Goal: Find specific page/section: Find specific page/section

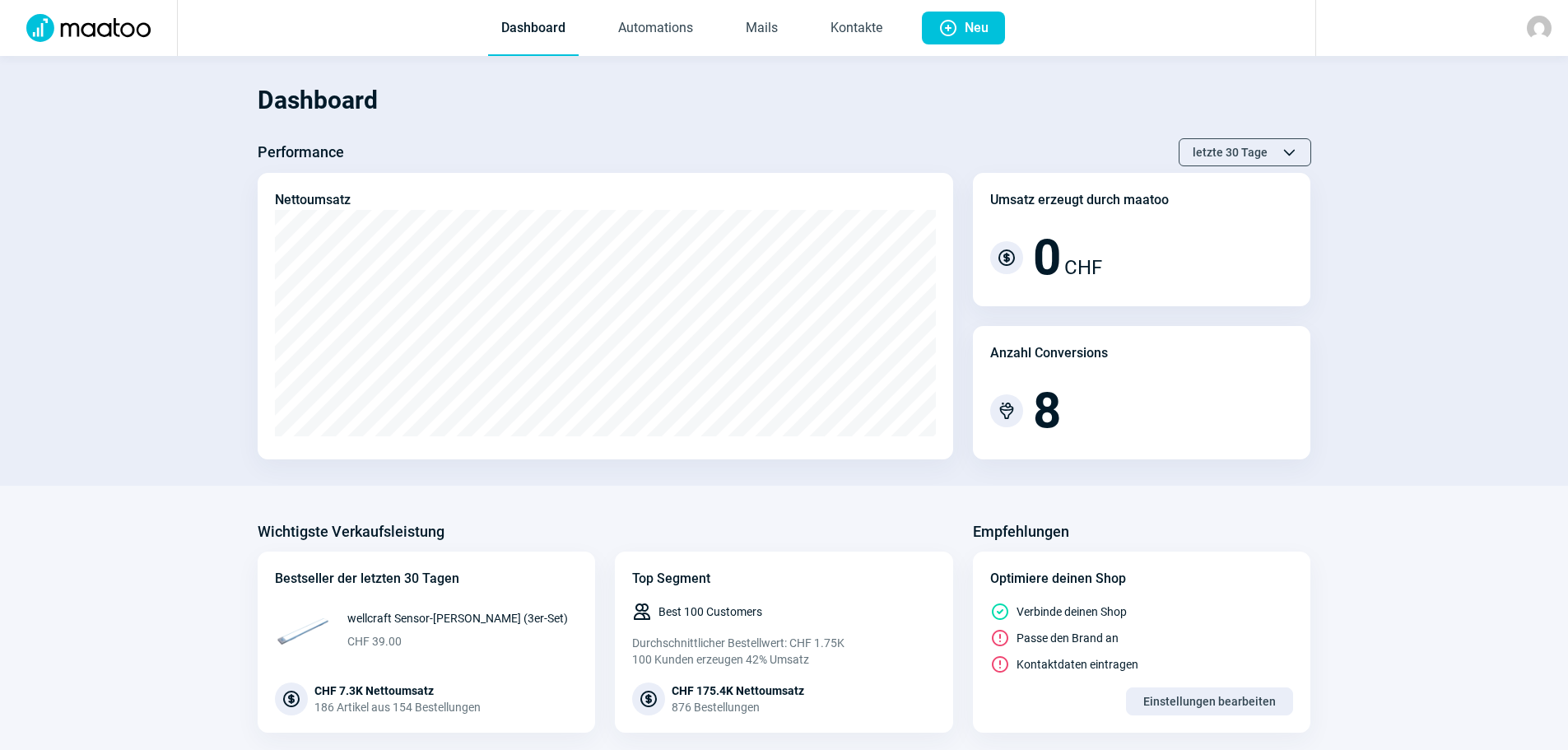
click at [1538, 29] on img at bounding box center [1539, 28] width 25 height 25
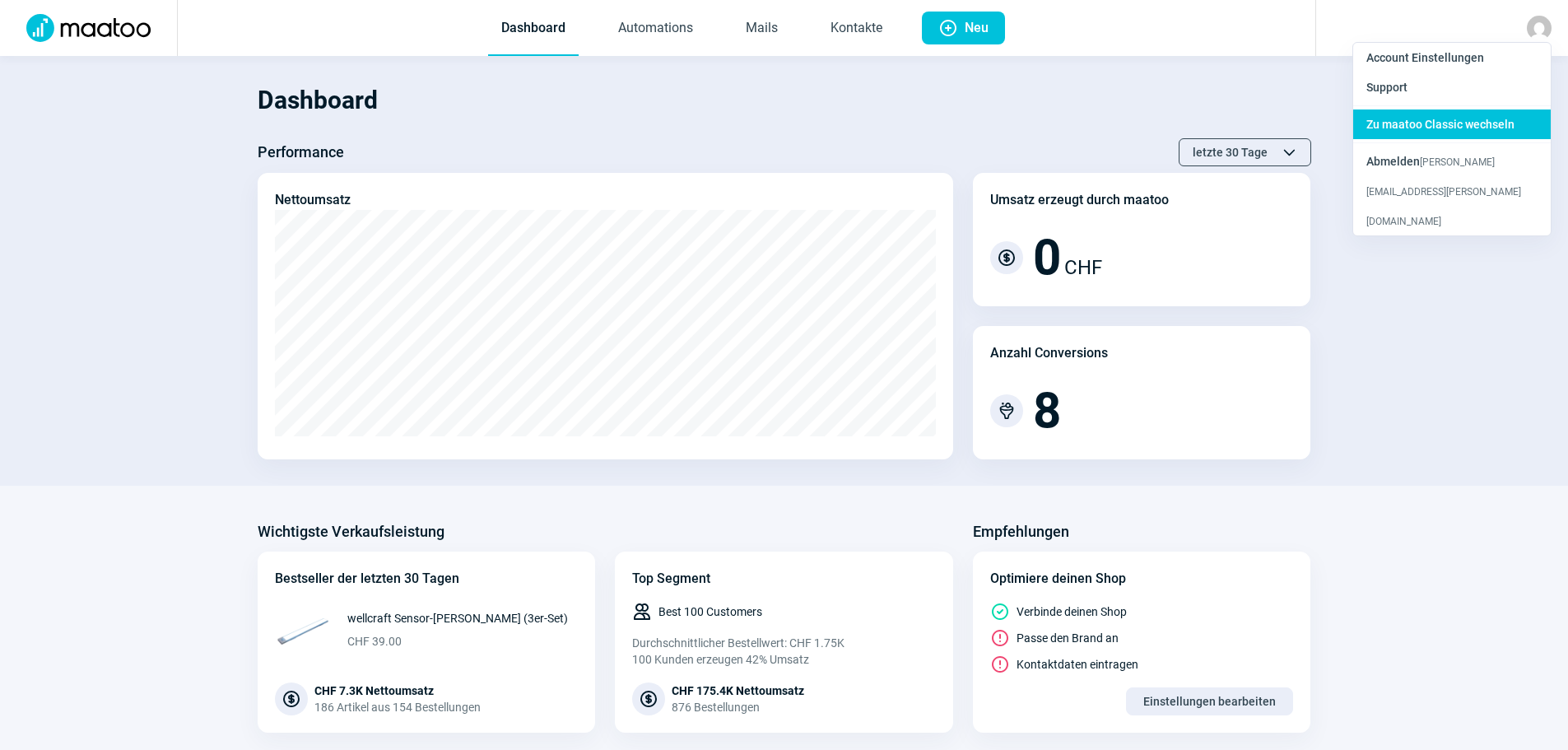
click at [1428, 132] on div "Zu maatoo Classic wechseln" at bounding box center [1452, 124] width 198 height 30
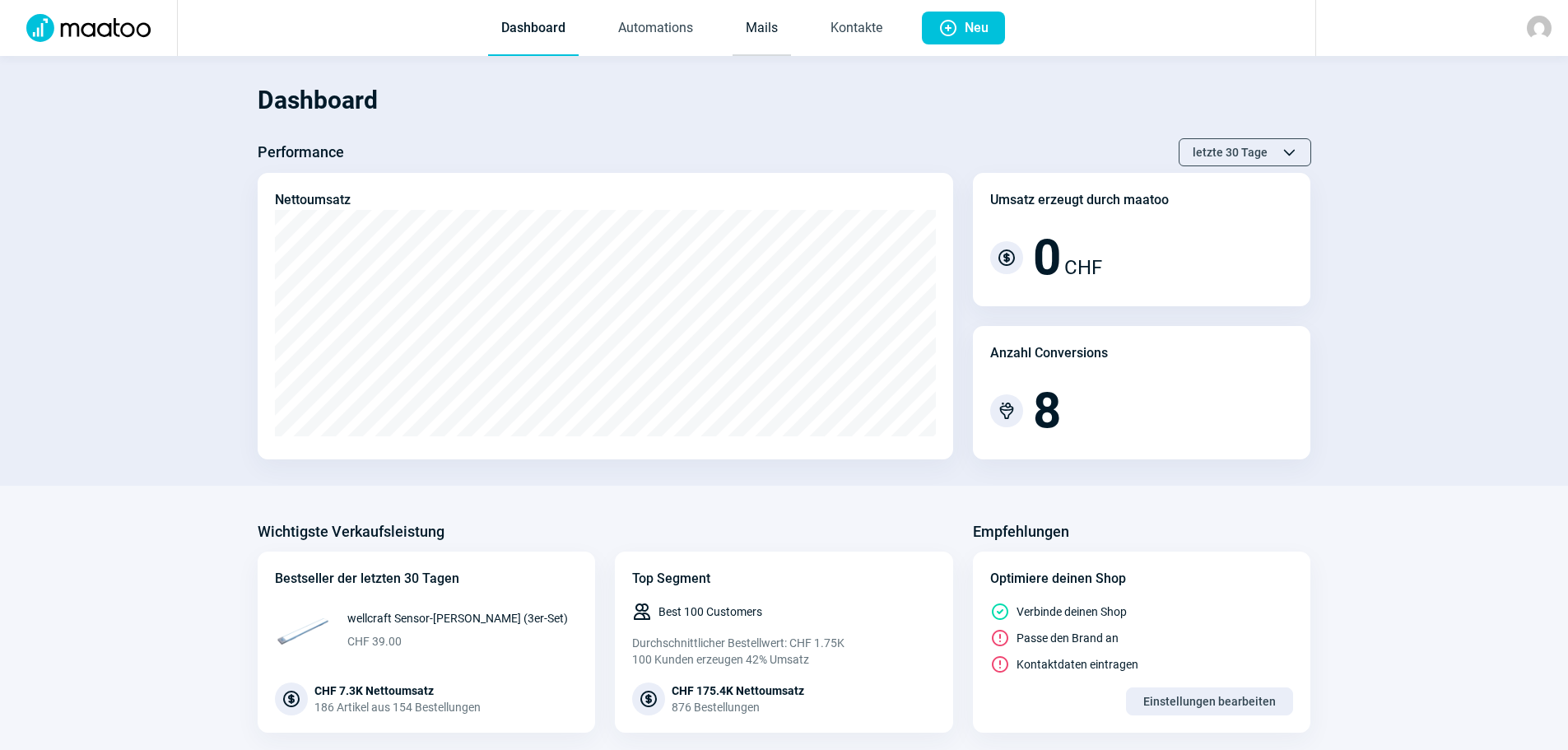
click at [773, 32] on link "Mails" at bounding box center [761, 29] width 58 height 55
click at [762, 38] on link "Mails" at bounding box center [761, 29] width 58 height 55
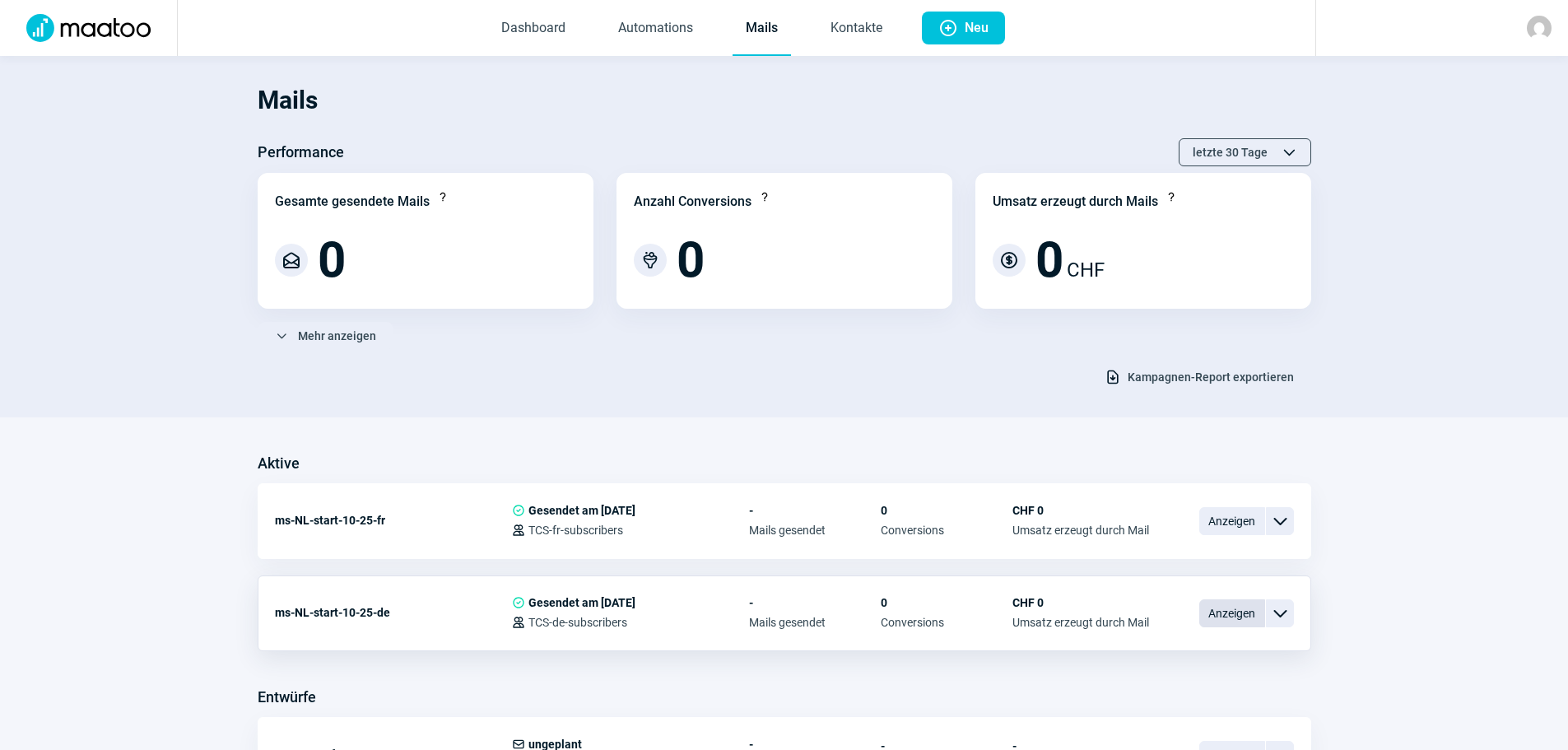
click at [1225, 607] on span "Anzeigen" at bounding box center [1232, 613] width 66 height 28
click at [649, 16] on link "Automations" at bounding box center [655, 29] width 101 height 55
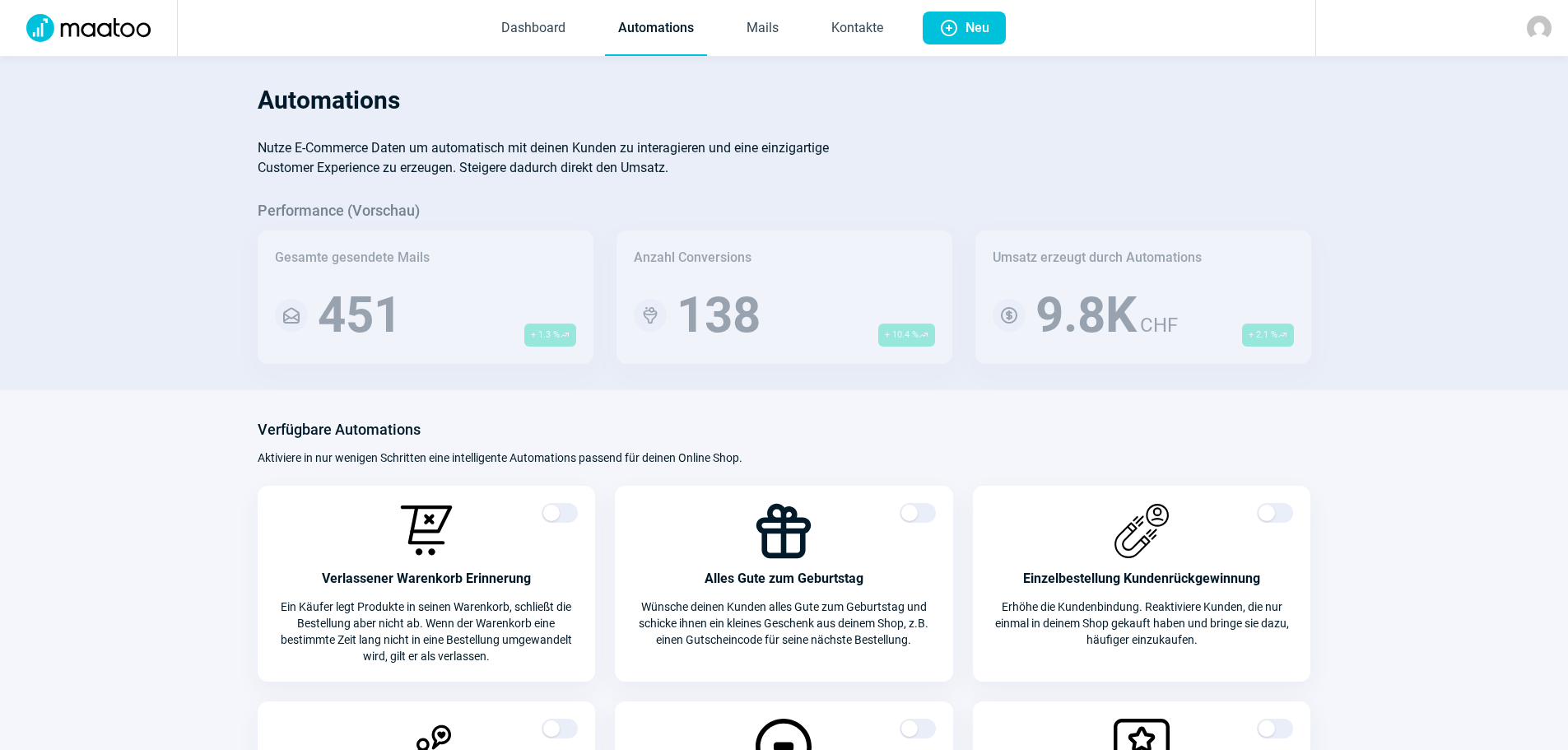
click at [1549, 22] on img at bounding box center [1539, 28] width 25 height 25
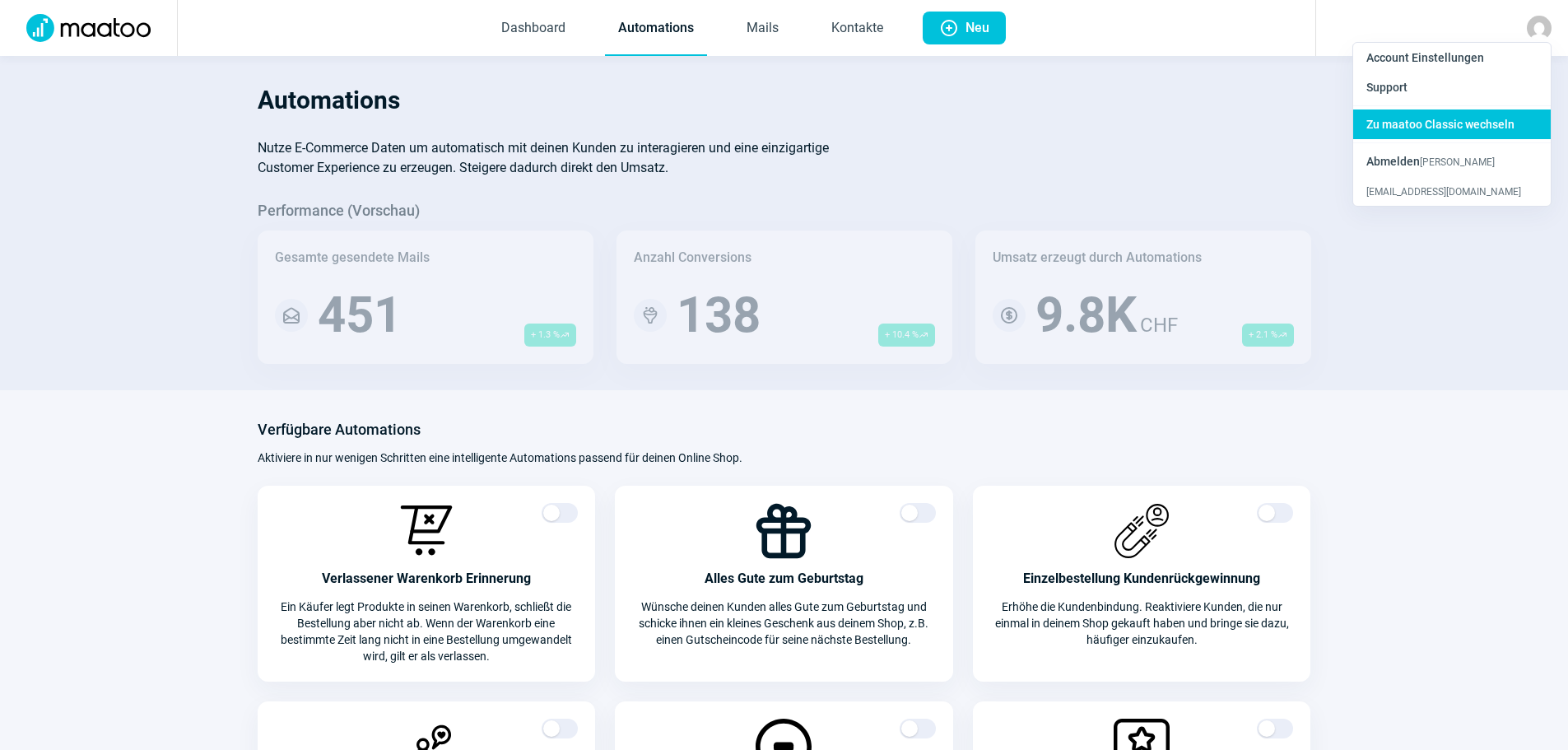
click at [1453, 120] on span "Zu maatoo Classic wechseln" at bounding box center [1440, 124] width 148 height 13
